Goal: Find specific page/section: Find specific page/section

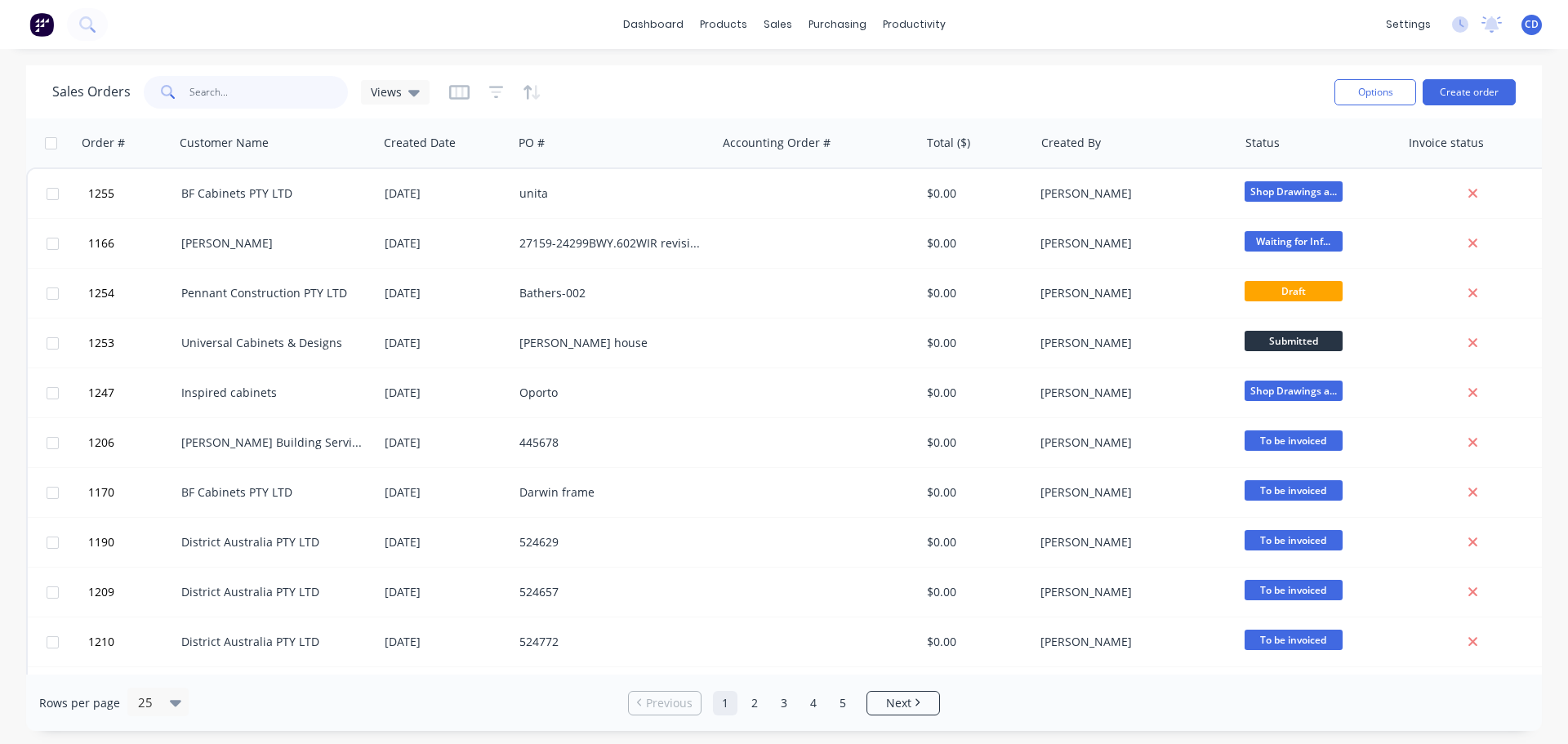
click at [256, 101] on input "text" at bounding box center [269, 92] width 159 height 33
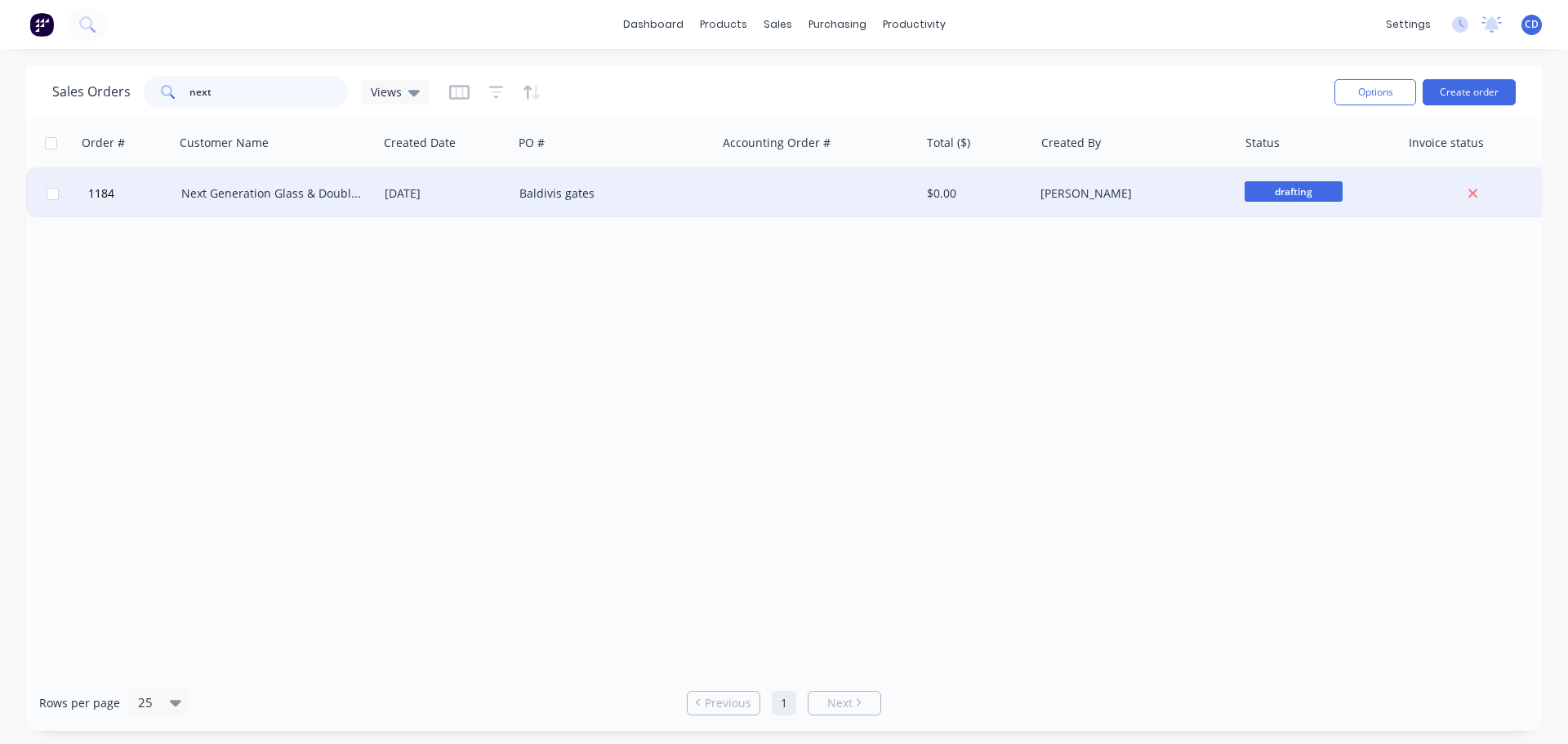
type input "next"
click at [371, 194] on div "Next Generation Glass & Double Glazing" at bounding box center [276, 193] width 190 height 16
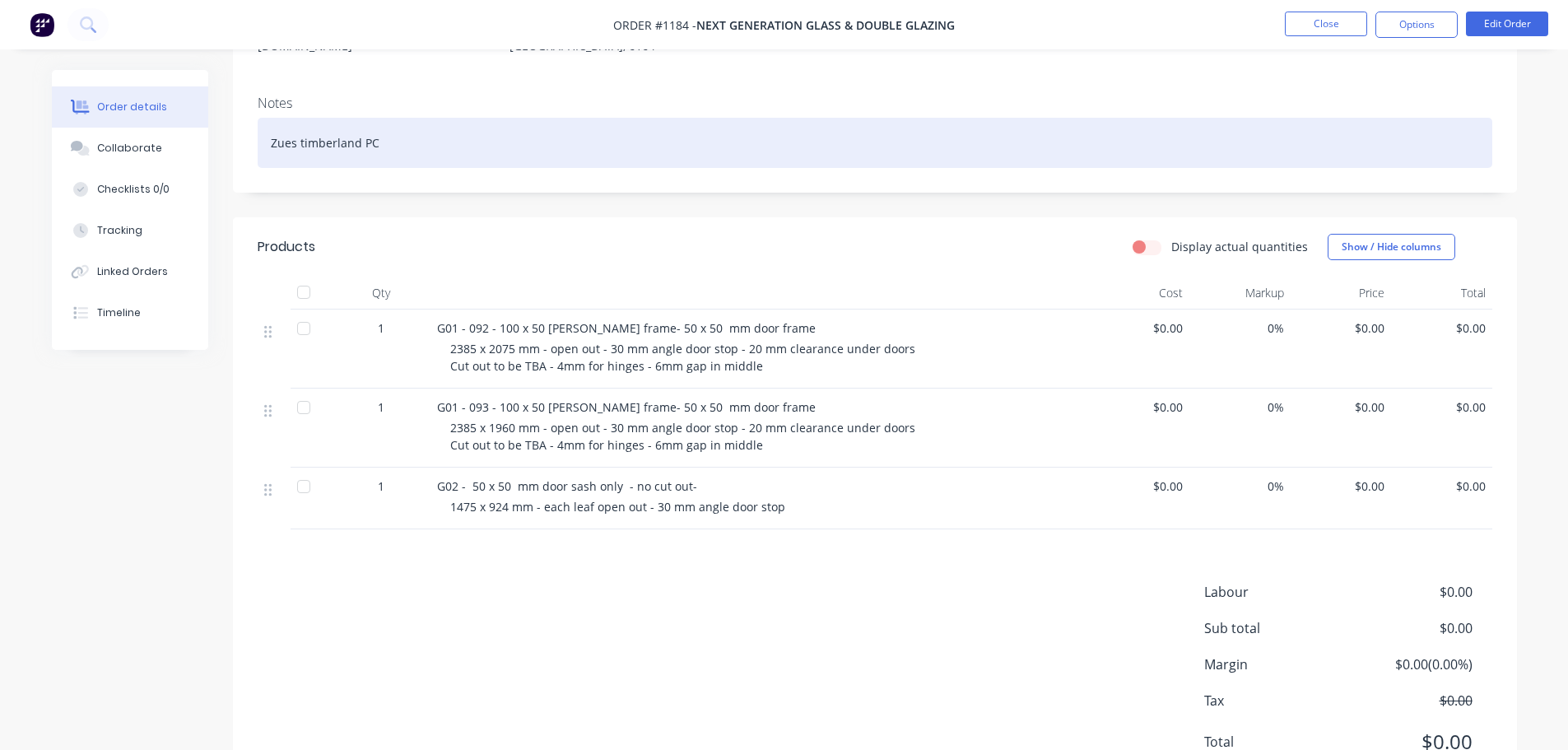
scroll to position [247, 0]
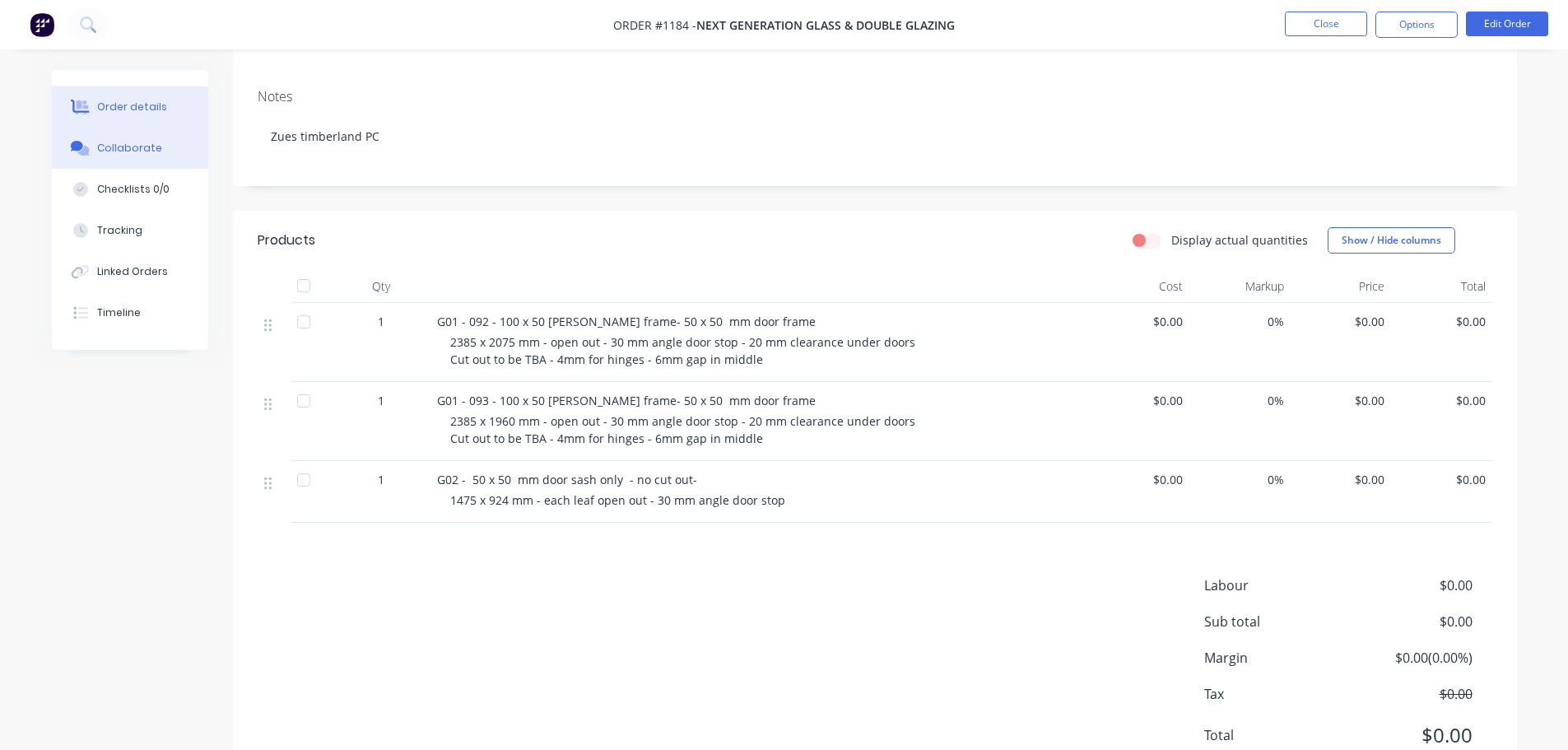
click at [170, 159] on button "Collaborate" at bounding box center [130, 148] width 157 height 42
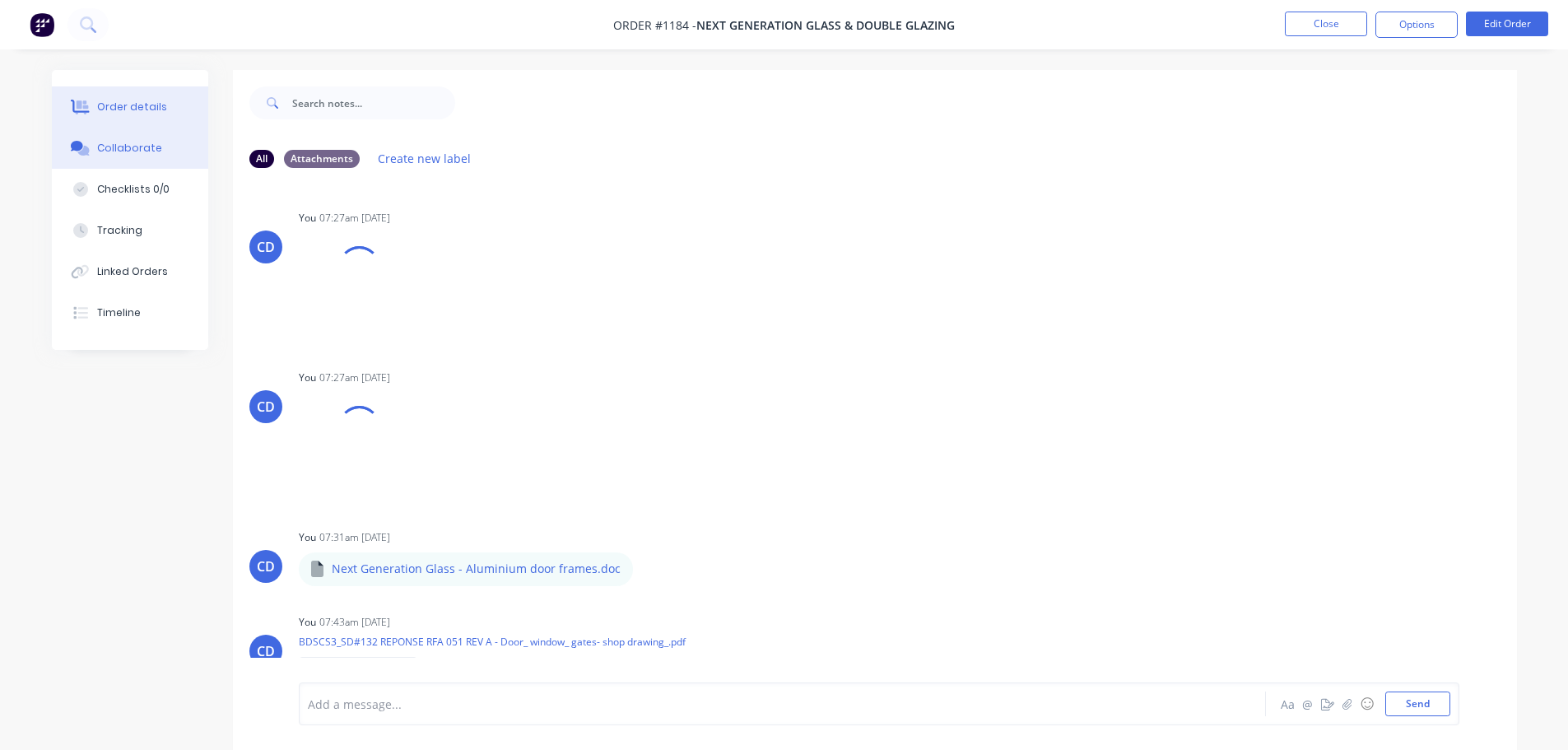
click at [136, 99] on button "Order details" at bounding box center [130, 108] width 157 height 42
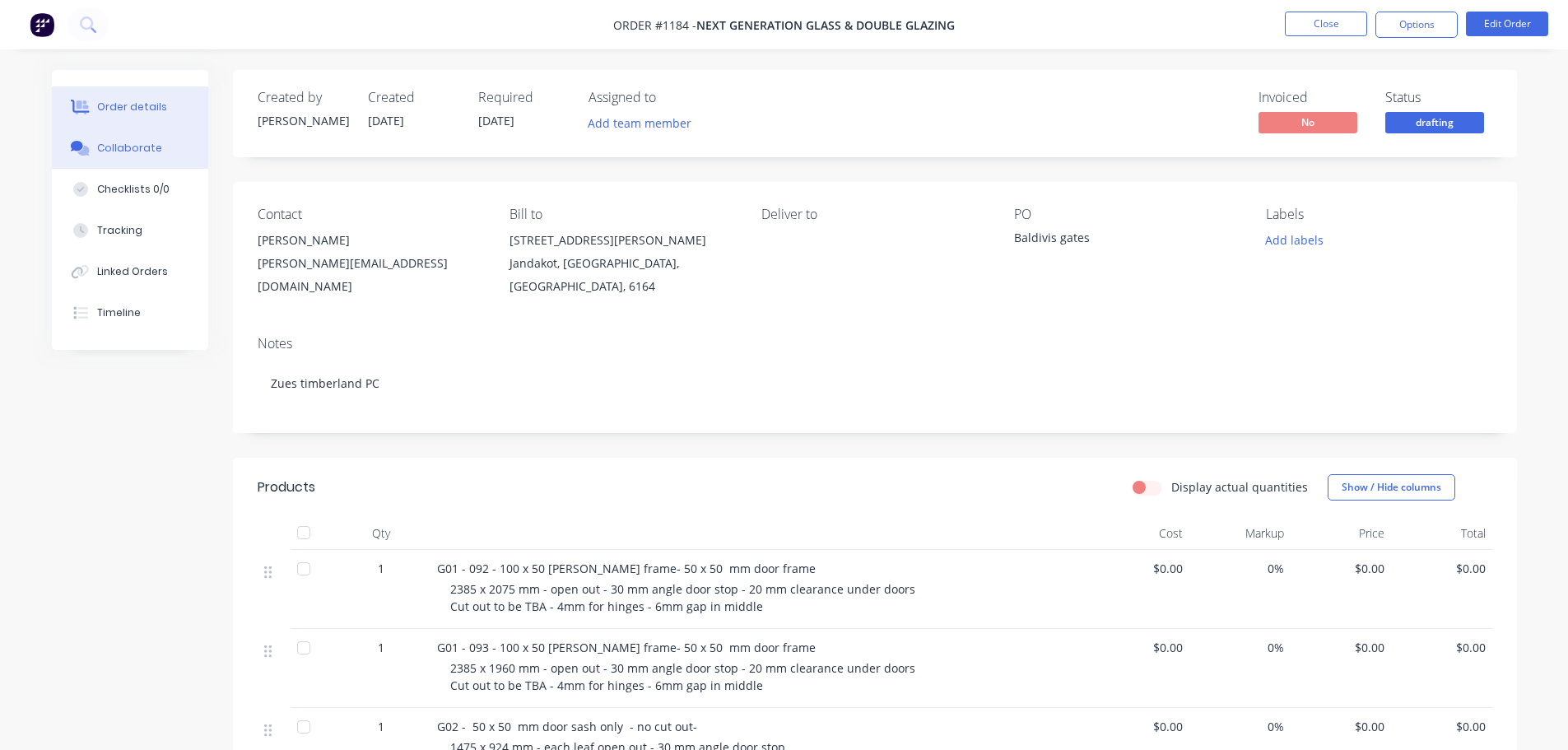
click at [139, 165] on button "Collaborate" at bounding box center [130, 148] width 157 height 42
